Goal: Entertainment & Leisure: Consume media (video, audio)

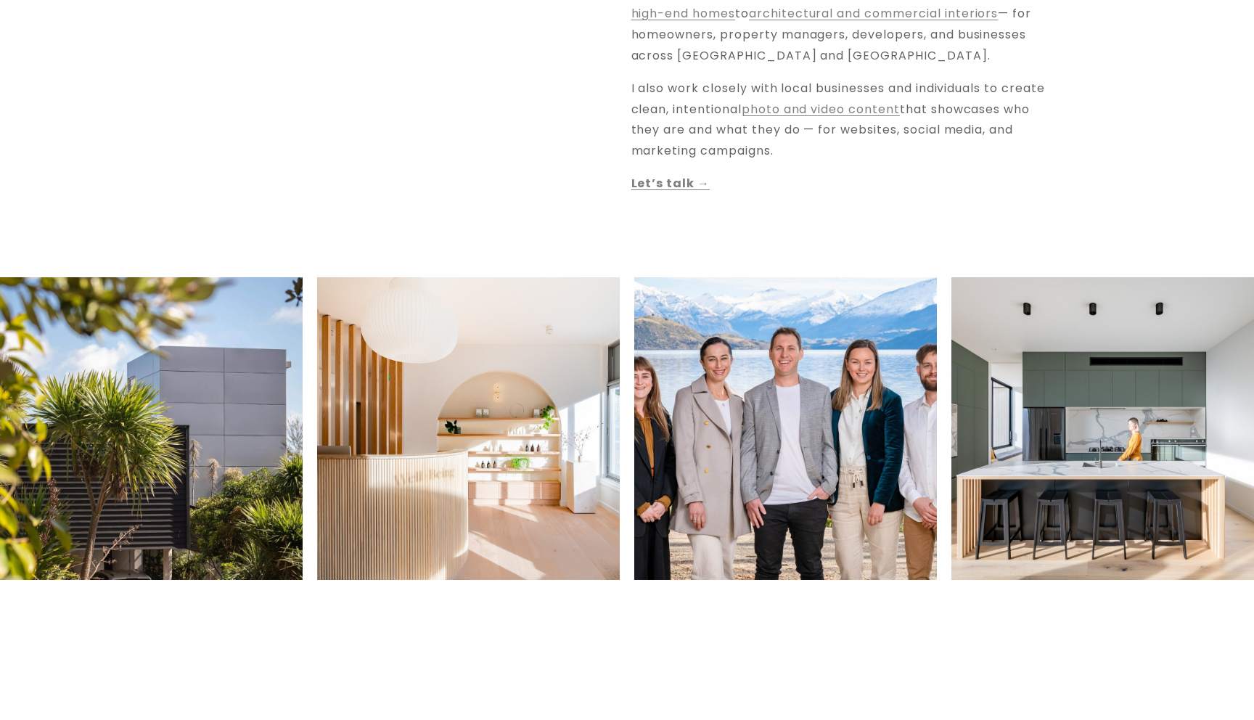
scroll to position [775, 0]
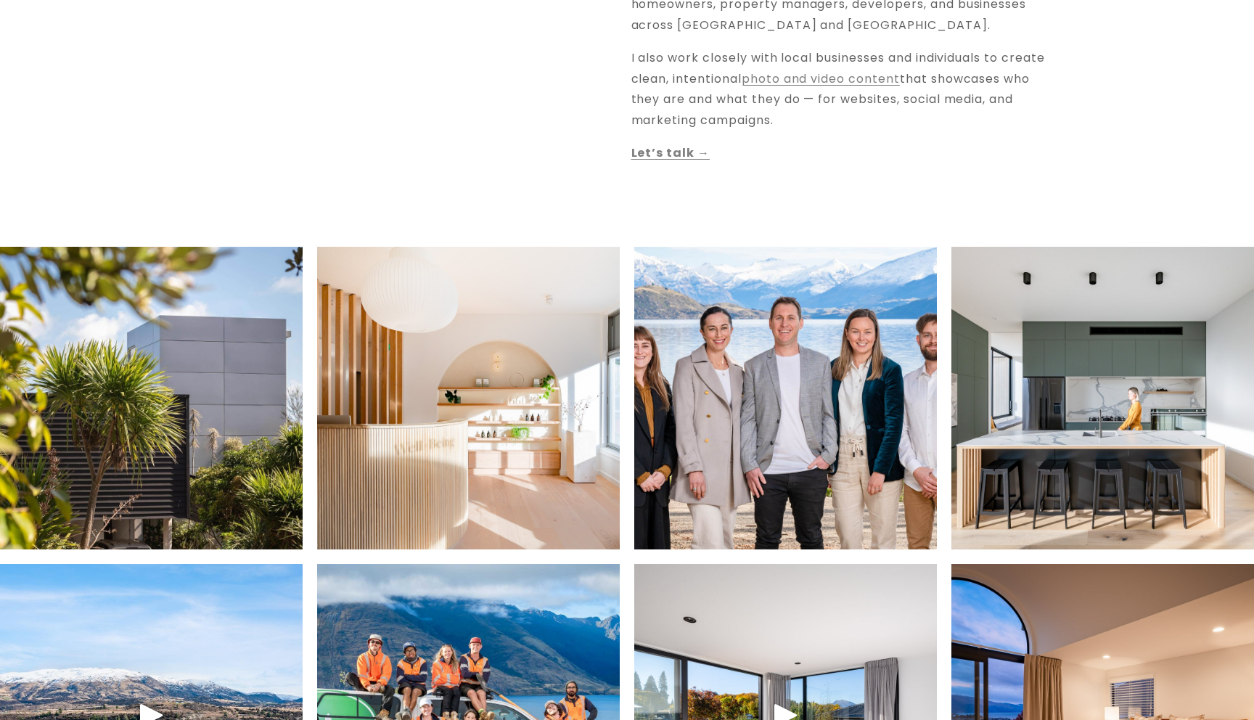
click at [840, 379] on img at bounding box center [785, 398] width 455 height 303
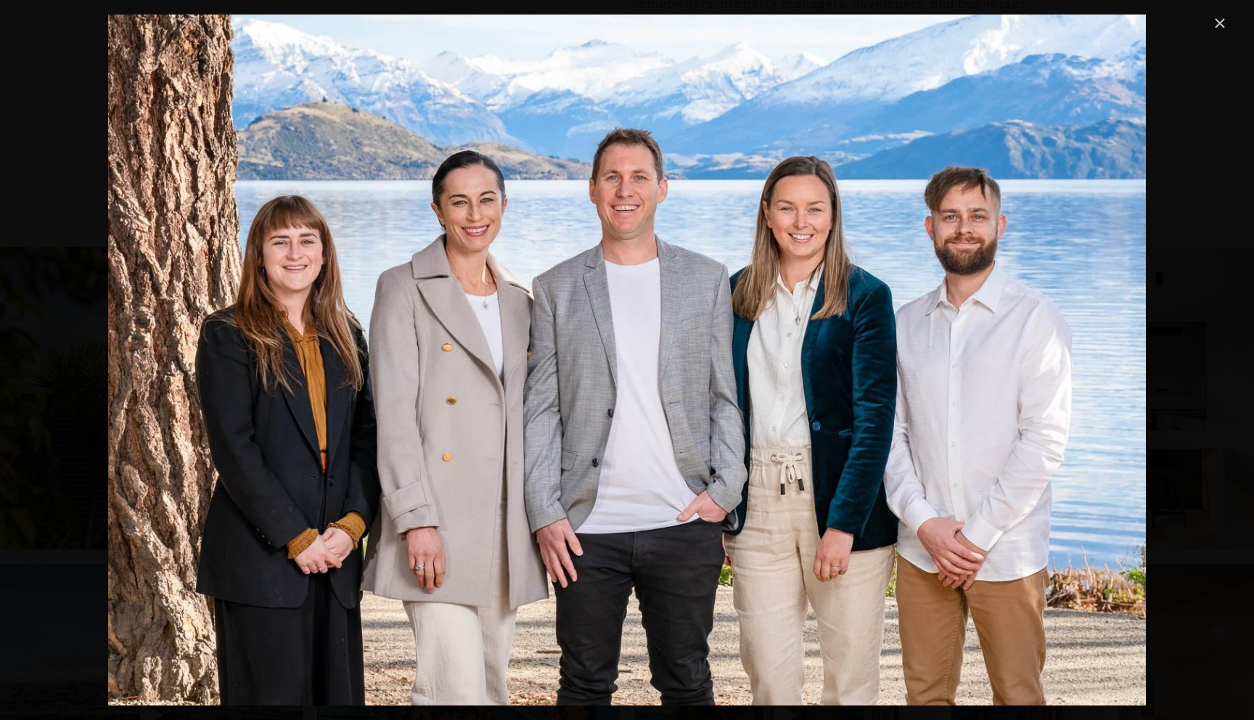
click at [1220, 23] on link "Close" at bounding box center [1219, 23] width 17 height 17
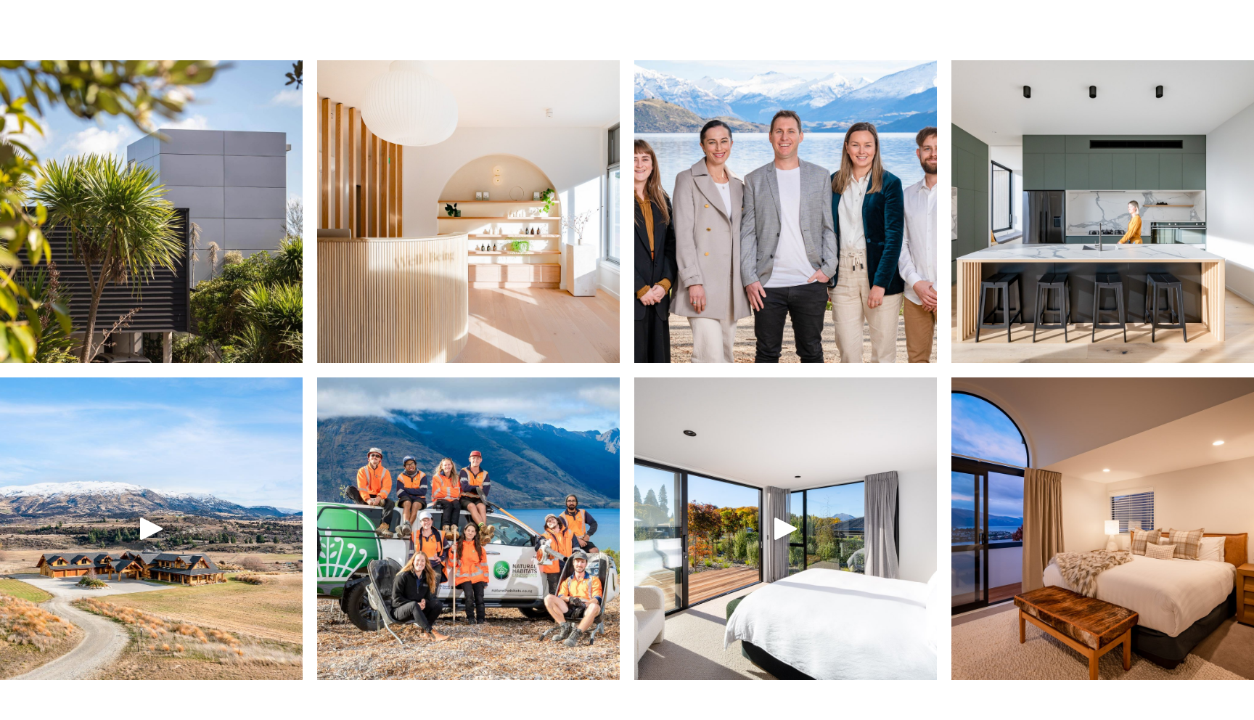
scroll to position [1030, 0]
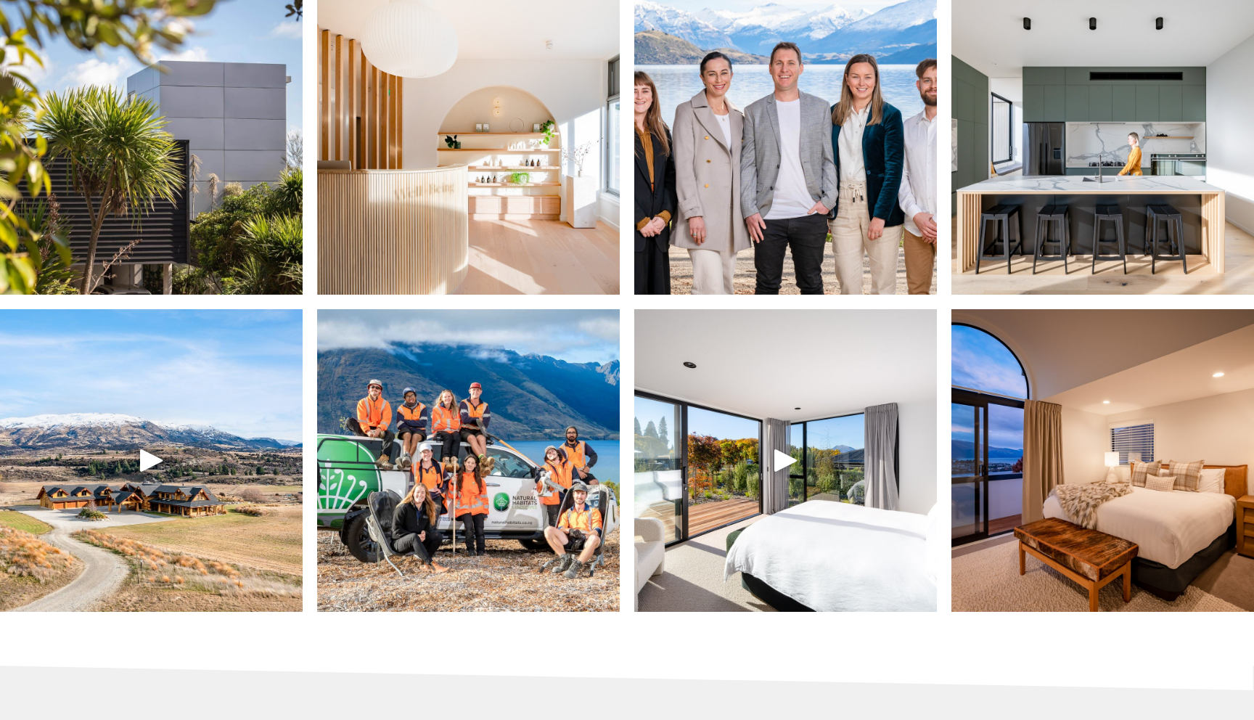
click at [789, 456] on div at bounding box center [785, 460] width 35 height 35
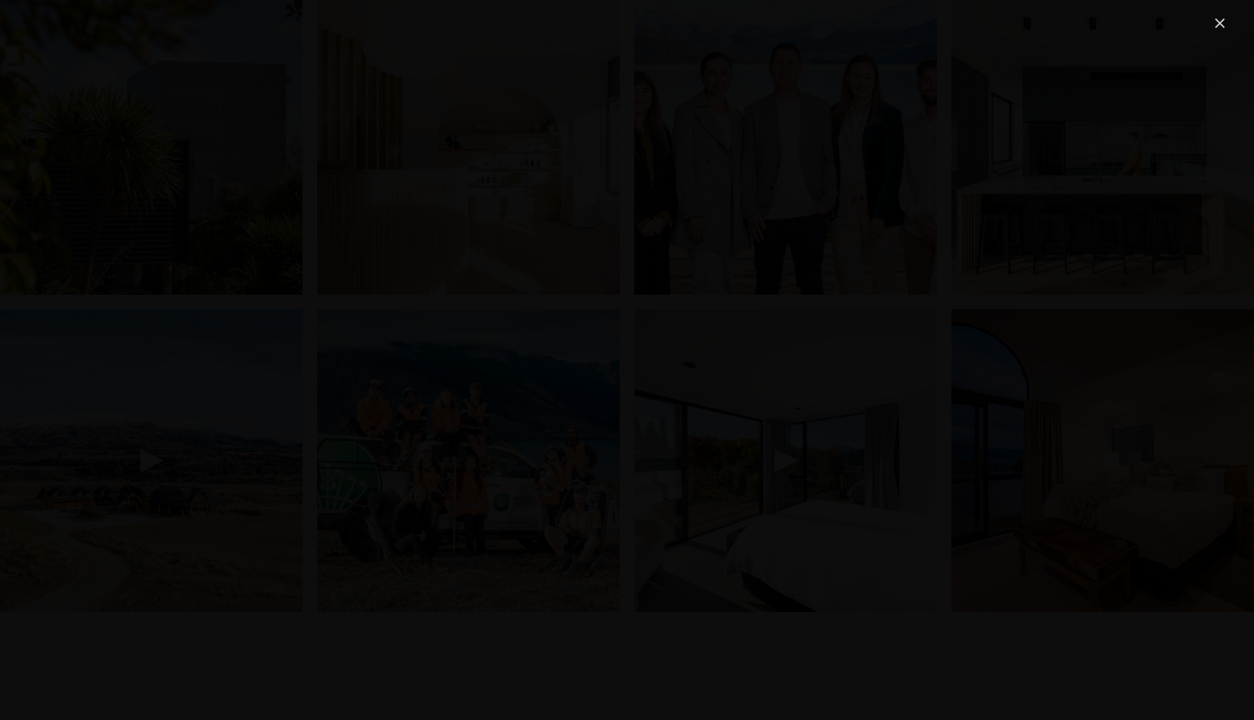
click at [1220, 20] on link "Close" at bounding box center [1219, 23] width 17 height 17
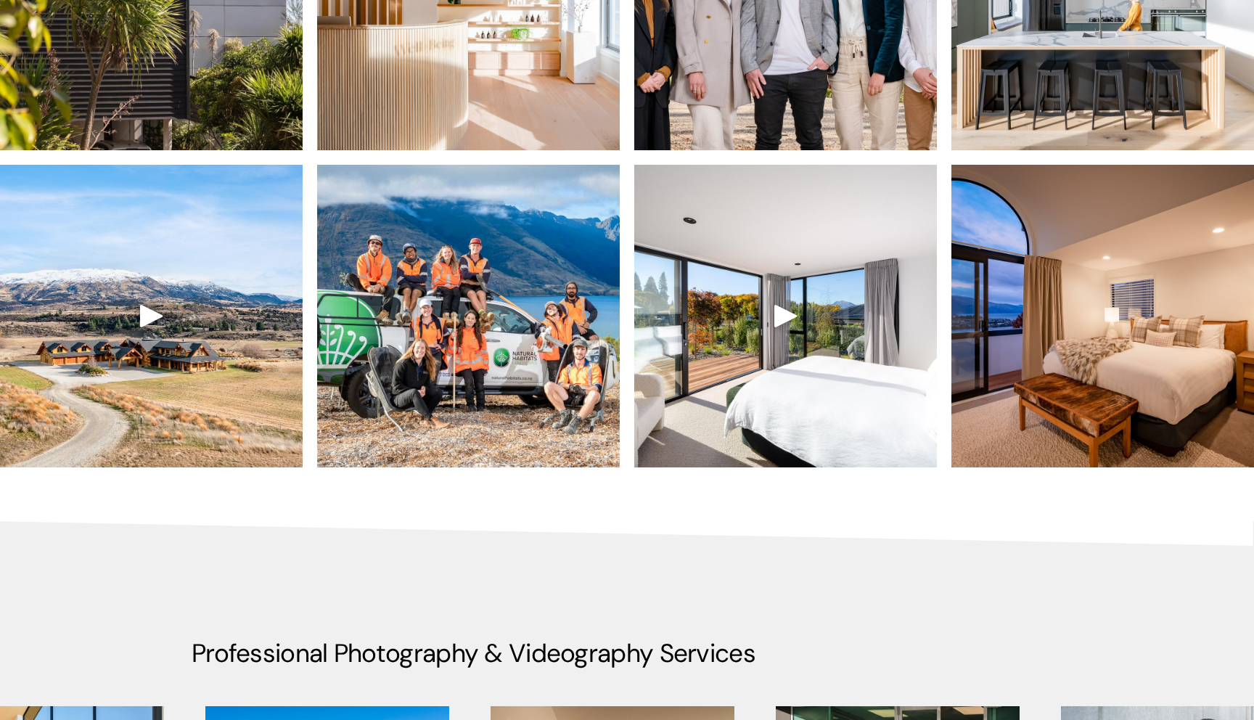
scroll to position [1649, 0]
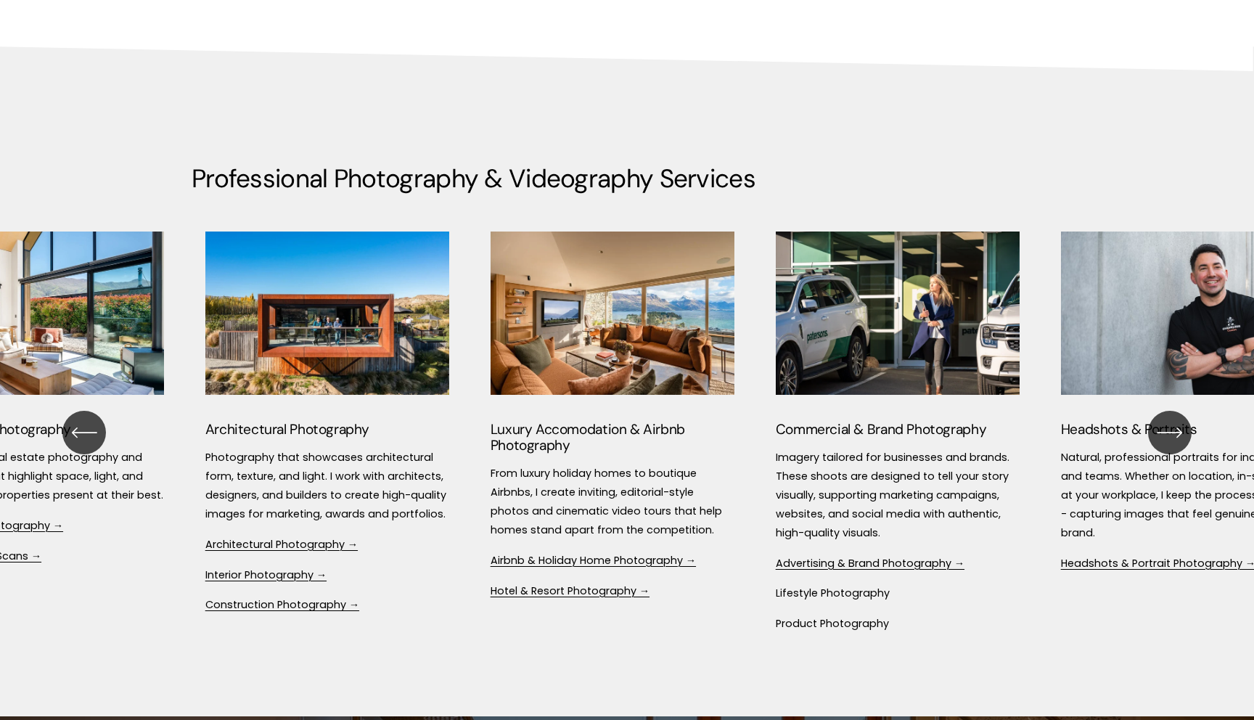
click at [557, 569] on ul "Architectural Photography Photography that showcases architectural form, textur…" at bounding box center [627, 432] width 871 height 403
click at [559, 564] on link "Airbnb & Holiday Home Photography →" at bounding box center [593, 560] width 205 height 15
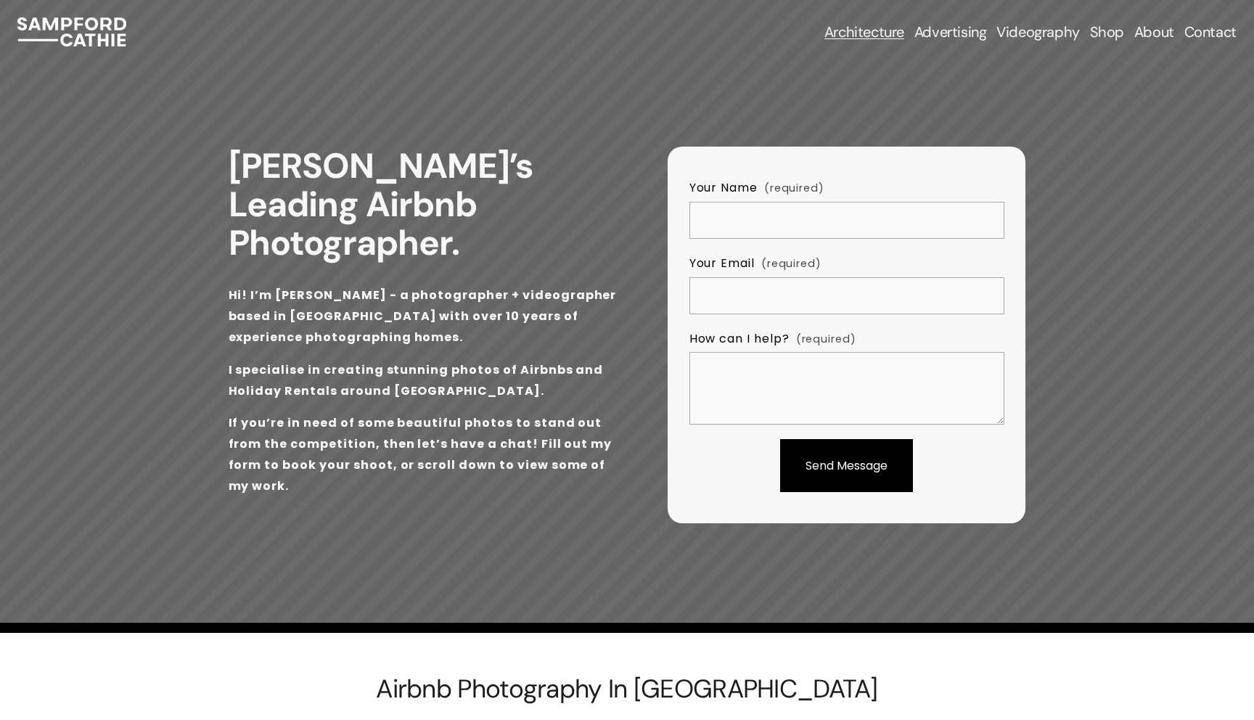
click at [1030, 33] on link "Videography" at bounding box center [1037, 32] width 83 height 20
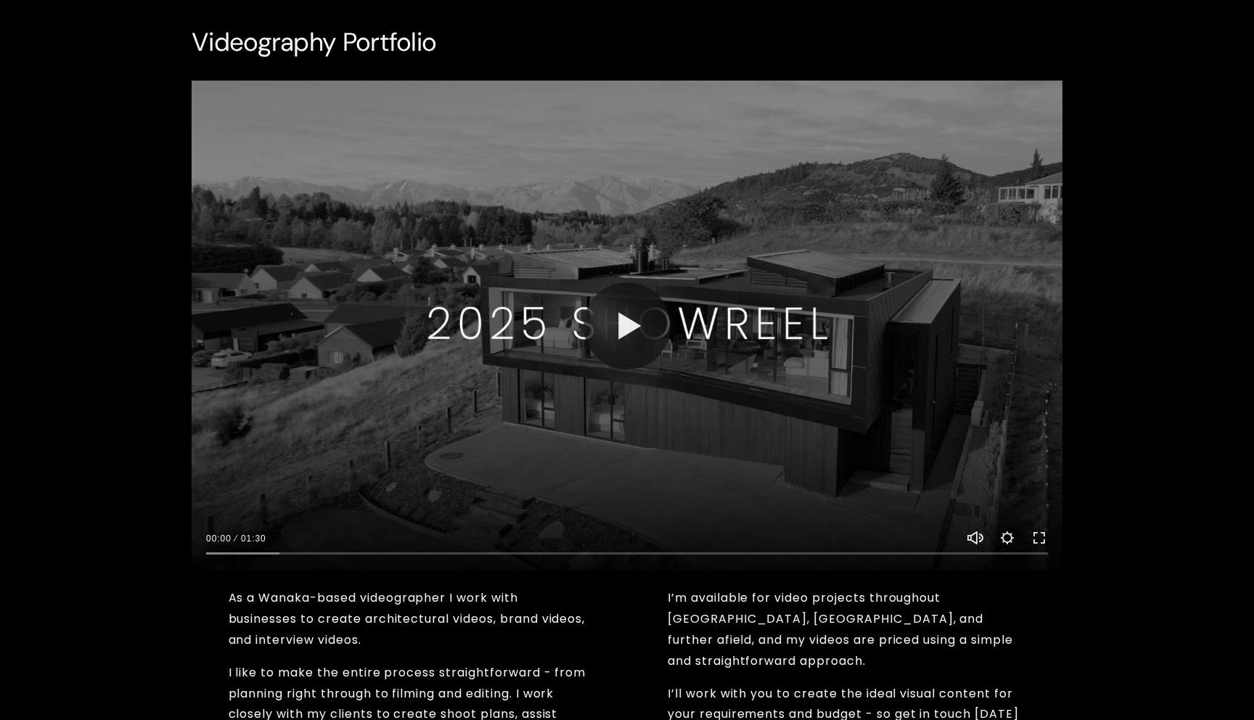
scroll to position [996, 0]
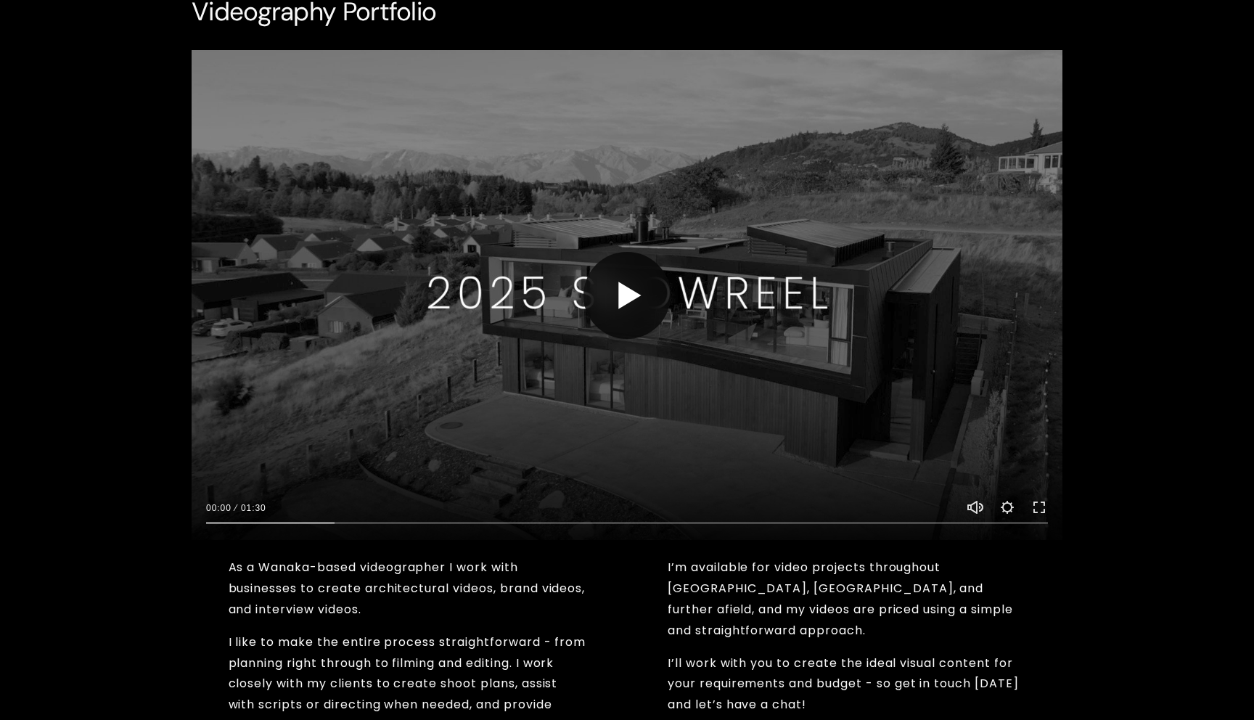
click at [623, 290] on button "Play" at bounding box center [626, 295] width 87 height 87
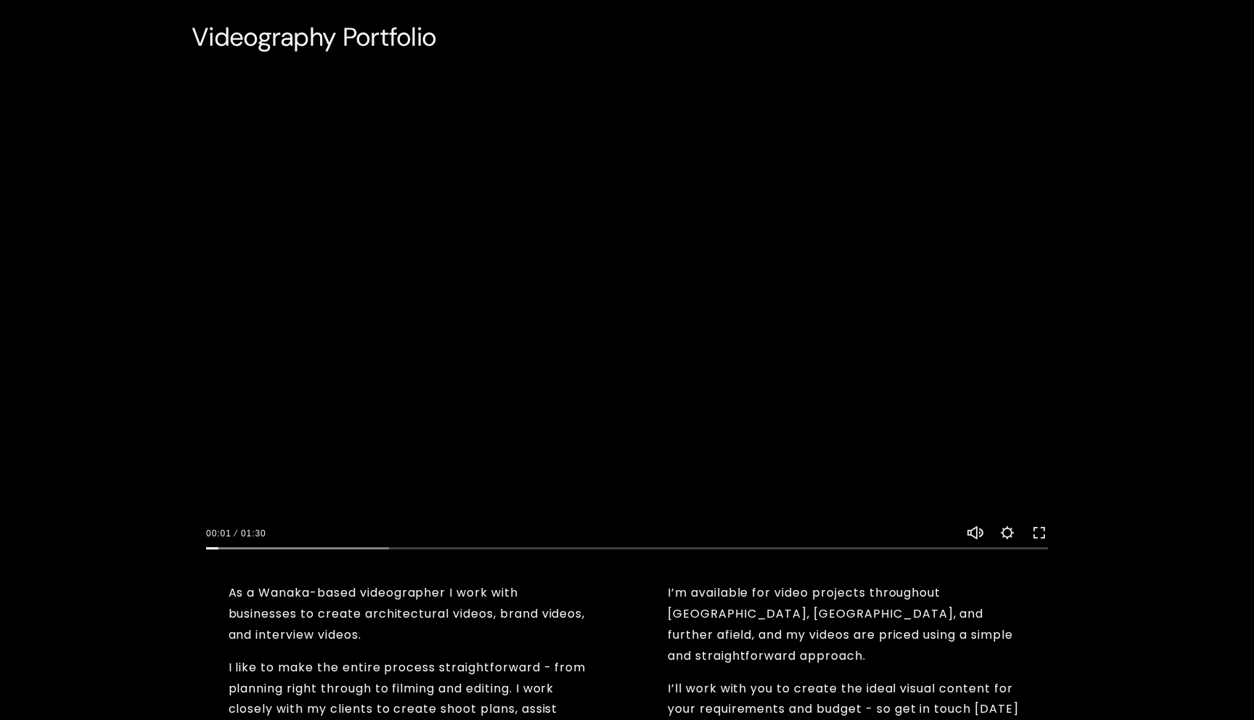
scroll to position [944, 0]
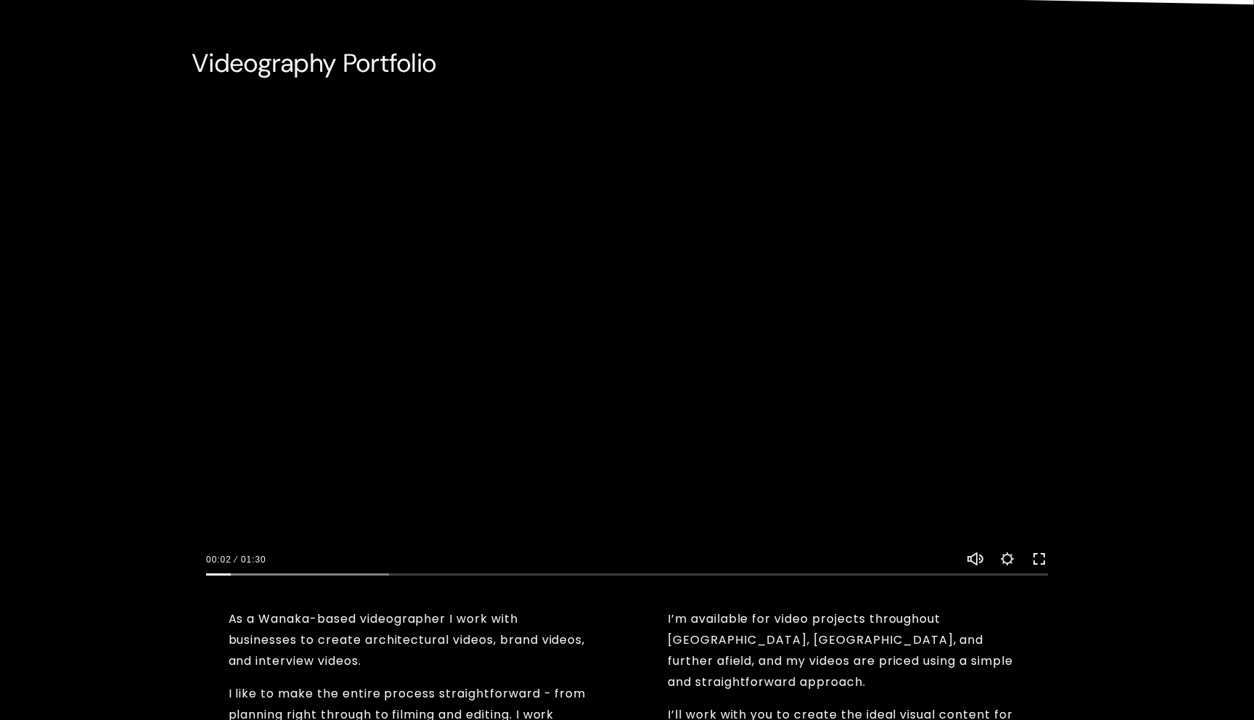
click at [1042, 559] on button "Exit fullscreen Enter fullscreen" at bounding box center [1038, 558] width 17 height 17
click at [641, 337] on button "Play" at bounding box center [626, 346] width 87 height 87
type input "42.89"
